Goal: Transaction & Acquisition: Purchase product/service

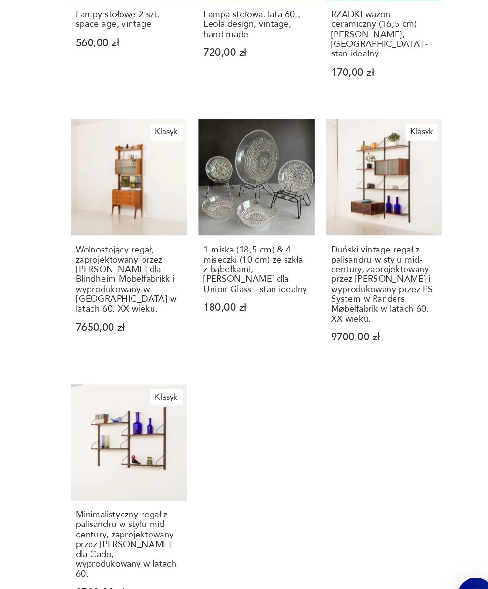
scroll to position [749, 0]
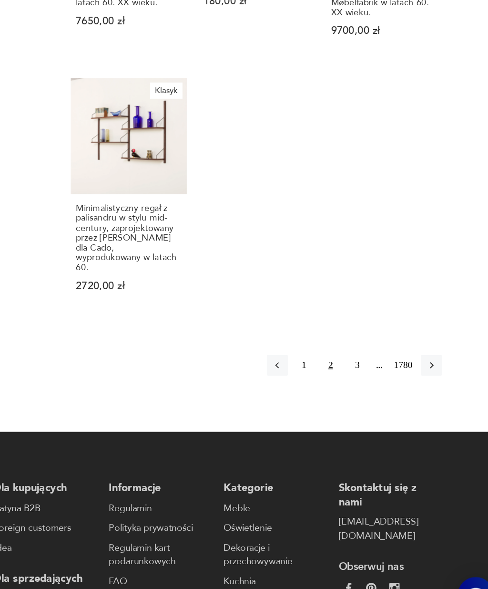
click at [374, 386] on button "3" at bounding box center [381, 393] width 15 height 15
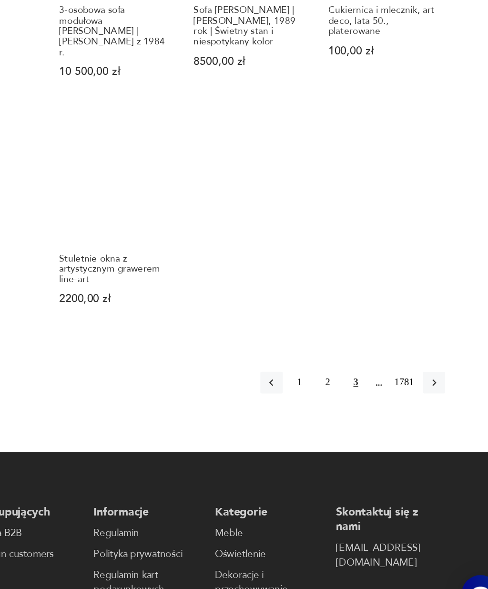
scroll to position [970, 0]
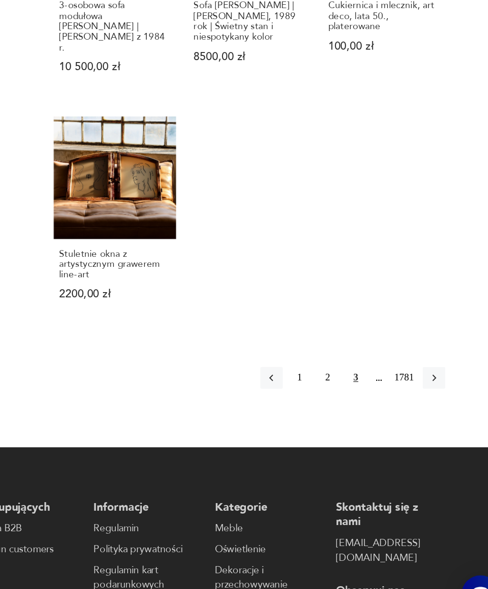
click at [435, 410] on icon "button" at bounding box center [436, 412] width 3 height 5
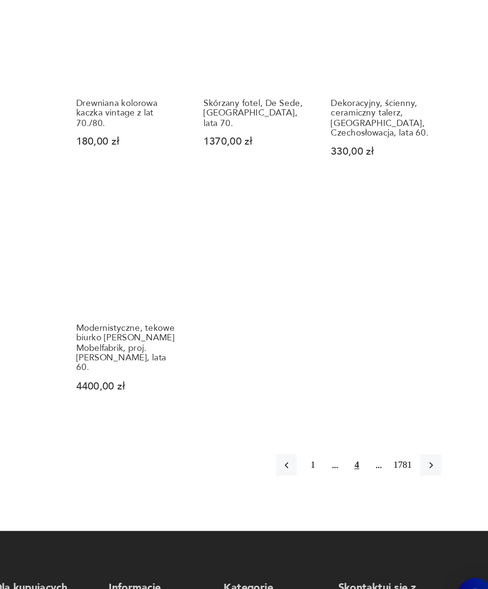
scroll to position [818, 0]
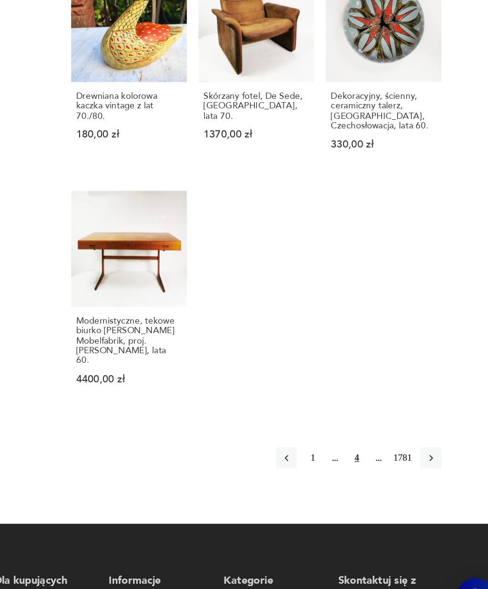
click at [429, 454] on button "button" at bounding box center [436, 461] width 15 height 15
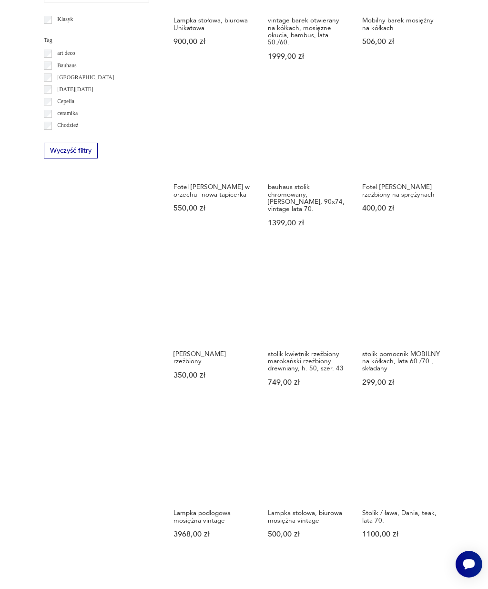
scroll to position [484, 0]
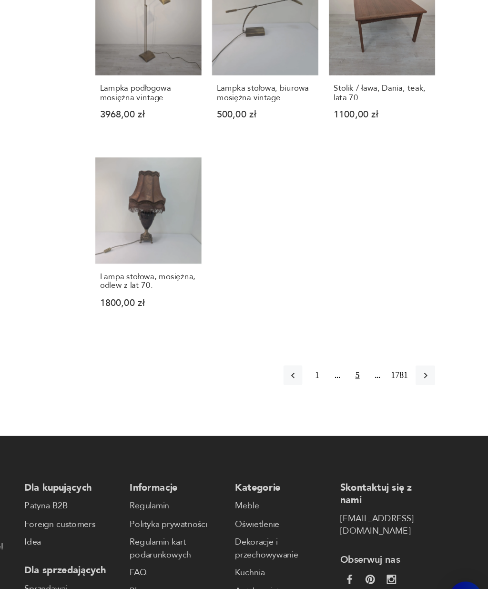
click at [433, 380] on icon "button" at bounding box center [437, 384] width 9 height 9
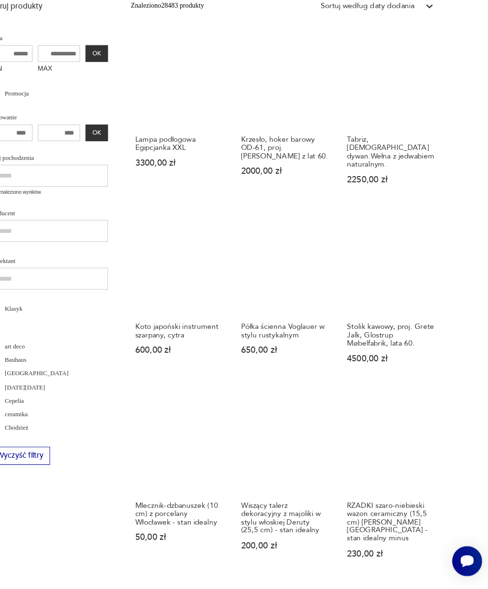
scroll to position [174, 0]
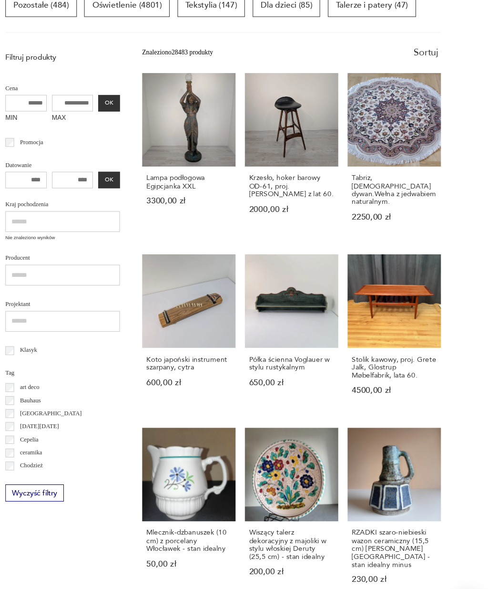
click at [369, 177] on h3 "Tabriz, [DEMOGRAPHIC_DATA] dywan.Wełna z jedwabiem naturalnym." at bounding box center [402, 181] width 78 height 29
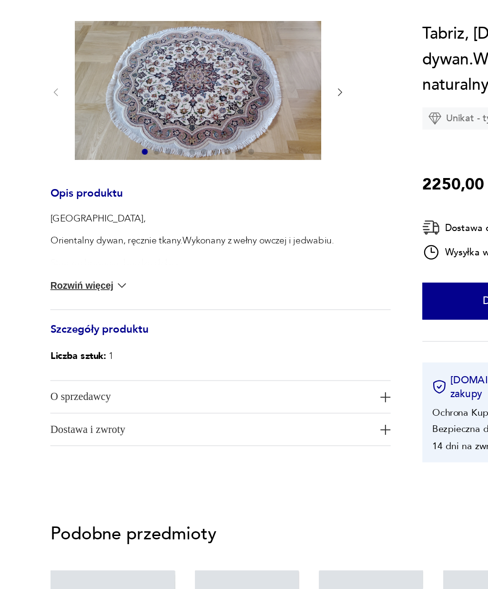
click at [65, 294] on button "Rozwiń więcej" at bounding box center [69, 299] width 51 height 10
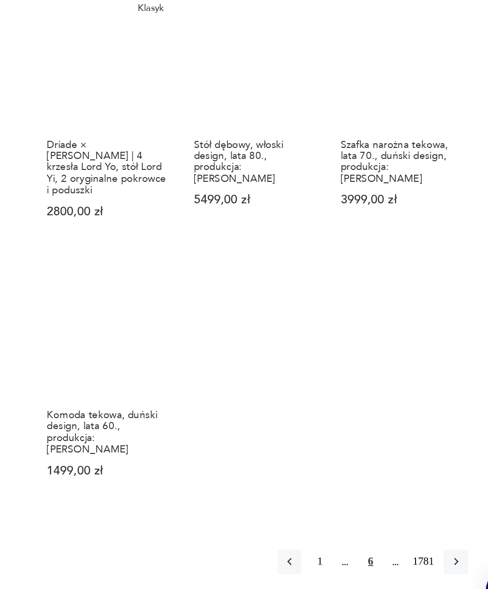
scroll to position [728, 0]
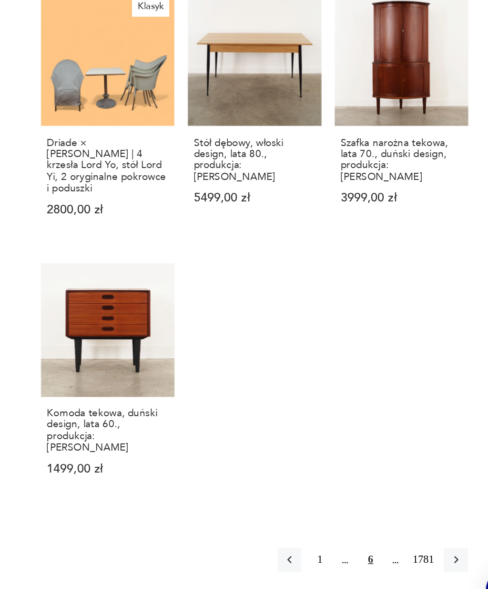
click at [342, 537] on button "1" at bounding box center [349, 544] width 15 height 15
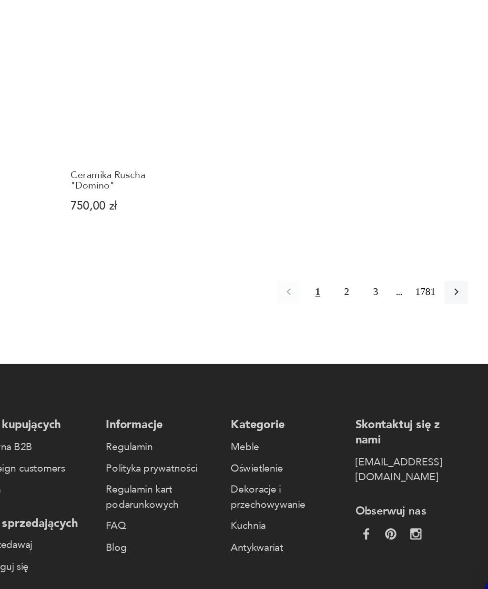
scroll to position [894, 0]
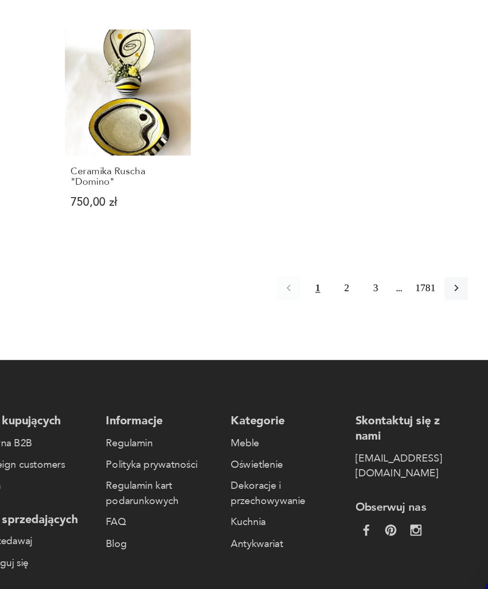
click at [354, 348] on button "2" at bounding box center [361, 355] width 15 height 15
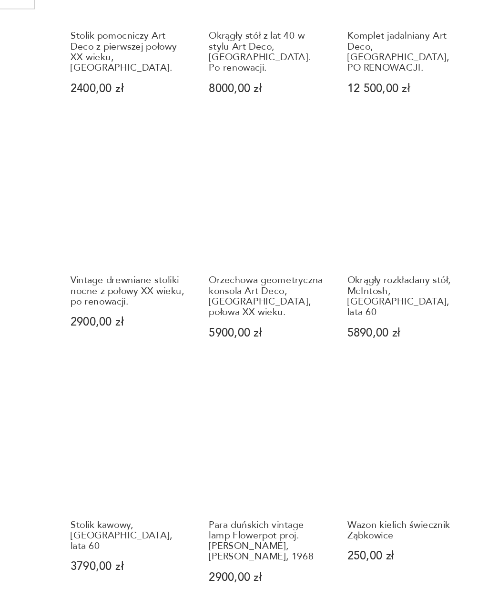
scroll to position [82, 0]
